Goal: Check status: Check status

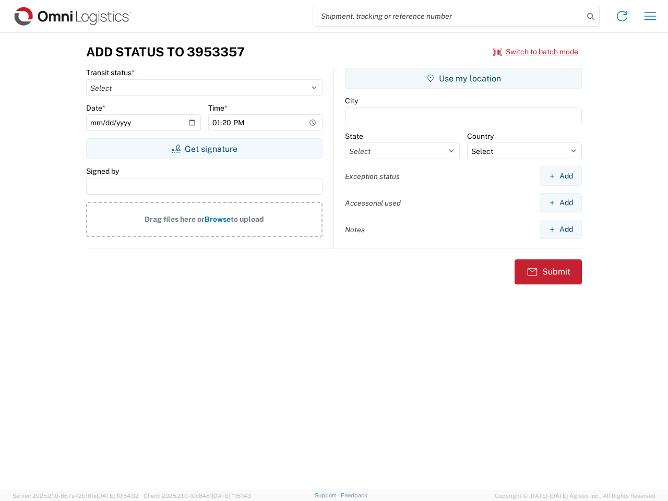
click at [449, 16] on input "search" at bounding box center [448, 16] width 270 height 20
click at [591, 17] on icon at bounding box center [591, 16] width 15 height 15
click at [622, 16] on icon at bounding box center [622, 16] width 17 height 17
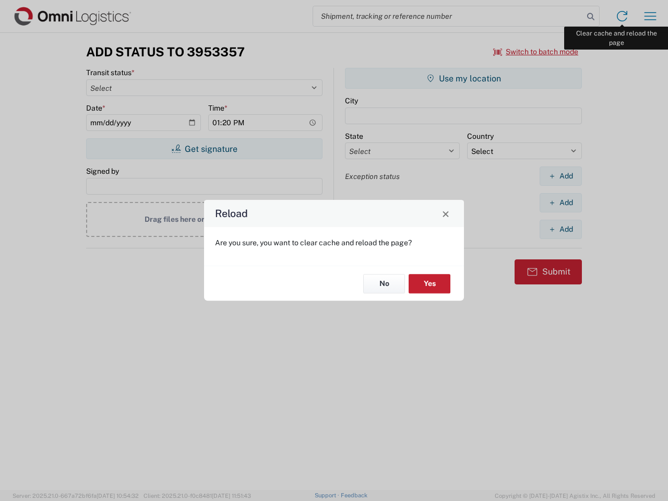
click at [651, 16] on div "Reload Are you sure, you want to clear cache and reload the page? No Yes" at bounding box center [334, 250] width 668 height 501
click at [536, 52] on div "Reload Are you sure, you want to clear cache and reload the page? No Yes" at bounding box center [334, 250] width 668 height 501
click at [204, 149] on div "Reload Are you sure, you want to clear cache and reload the page? No Yes" at bounding box center [334, 250] width 668 height 501
click at [464, 78] on div "Reload Are you sure, you want to clear cache and reload the page? No Yes" at bounding box center [334, 250] width 668 height 501
click at [561, 176] on div "Reload Are you sure, you want to clear cache and reload the page? No Yes" at bounding box center [334, 250] width 668 height 501
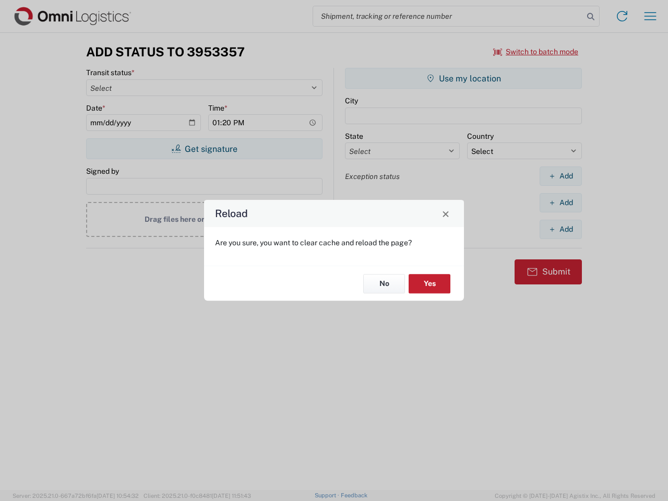
click at [561, 203] on div "Reload Are you sure, you want to clear cache and reload the page? No Yes" at bounding box center [334, 250] width 668 height 501
click at [561, 229] on div "Reload Are you sure, you want to clear cache and reload the page? No Yes" at bounding box center [334, 250] width 668 height 501
